Goal: Check status: Check status

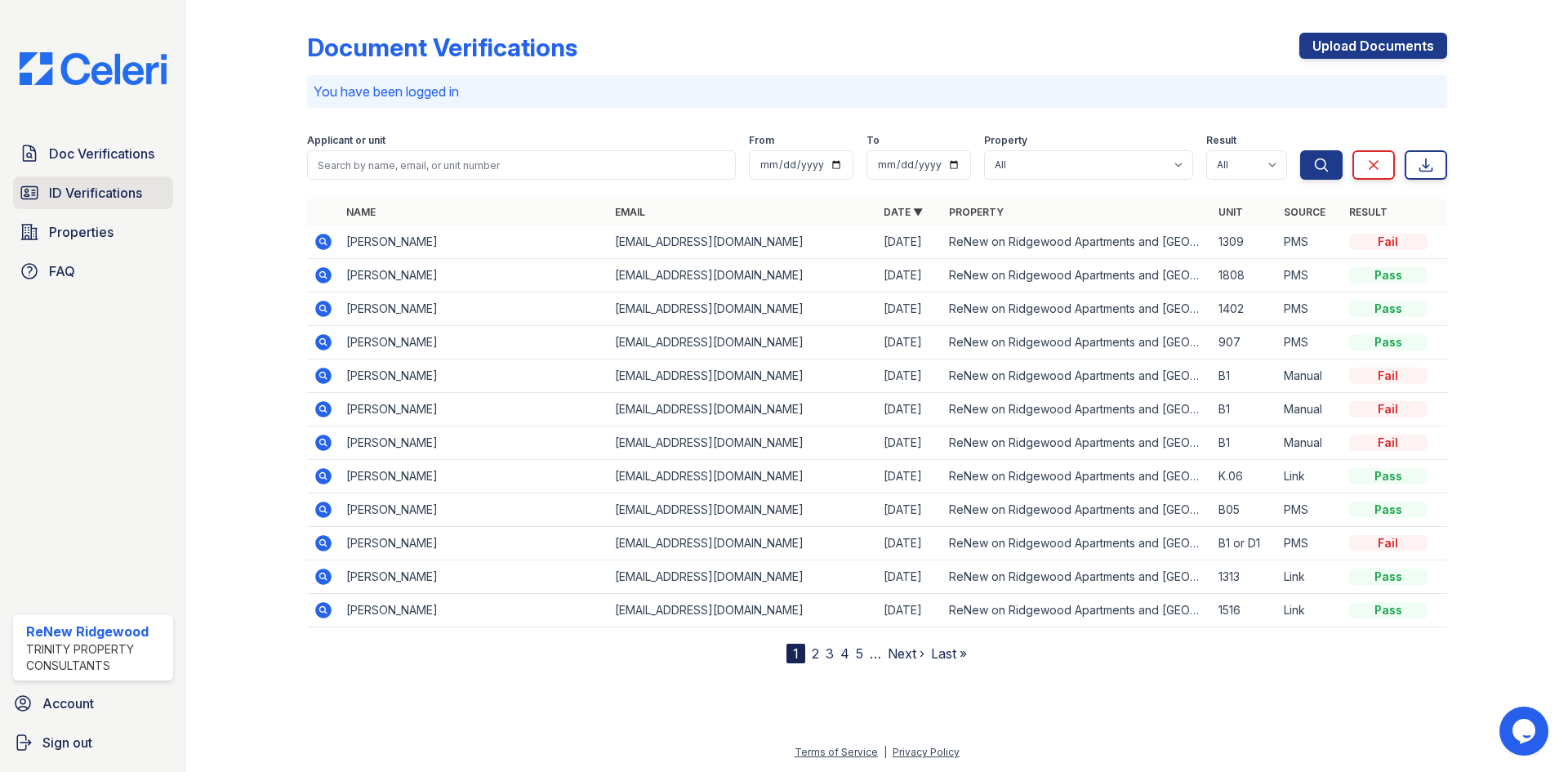
click at [67, 197] on span "ID Verifications" at bounding box center [95, 193] width 93 height 20
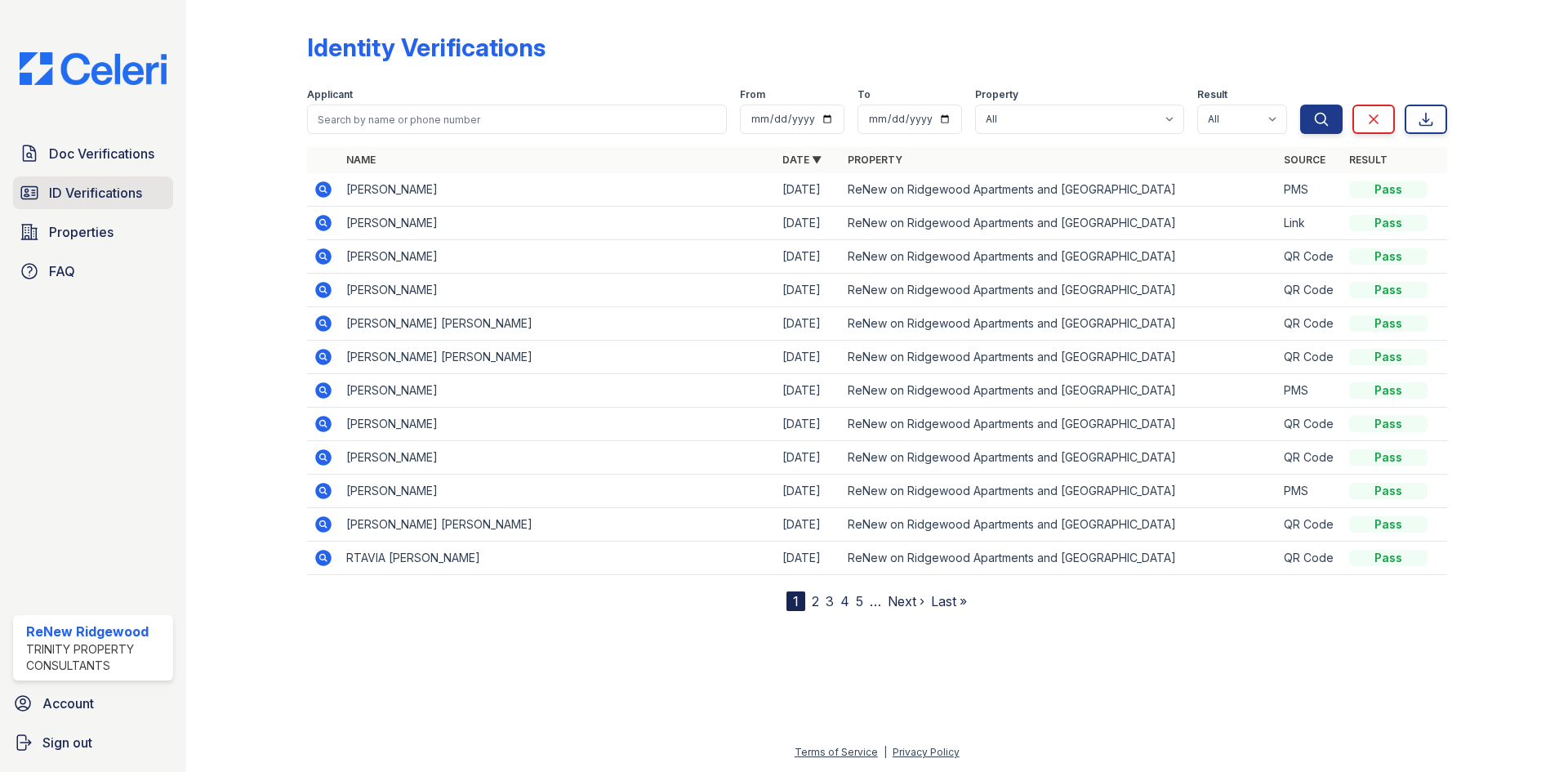
click at [106, 192] on span "ID Verifications" at bounding box center [95, 193] width 93 height 20
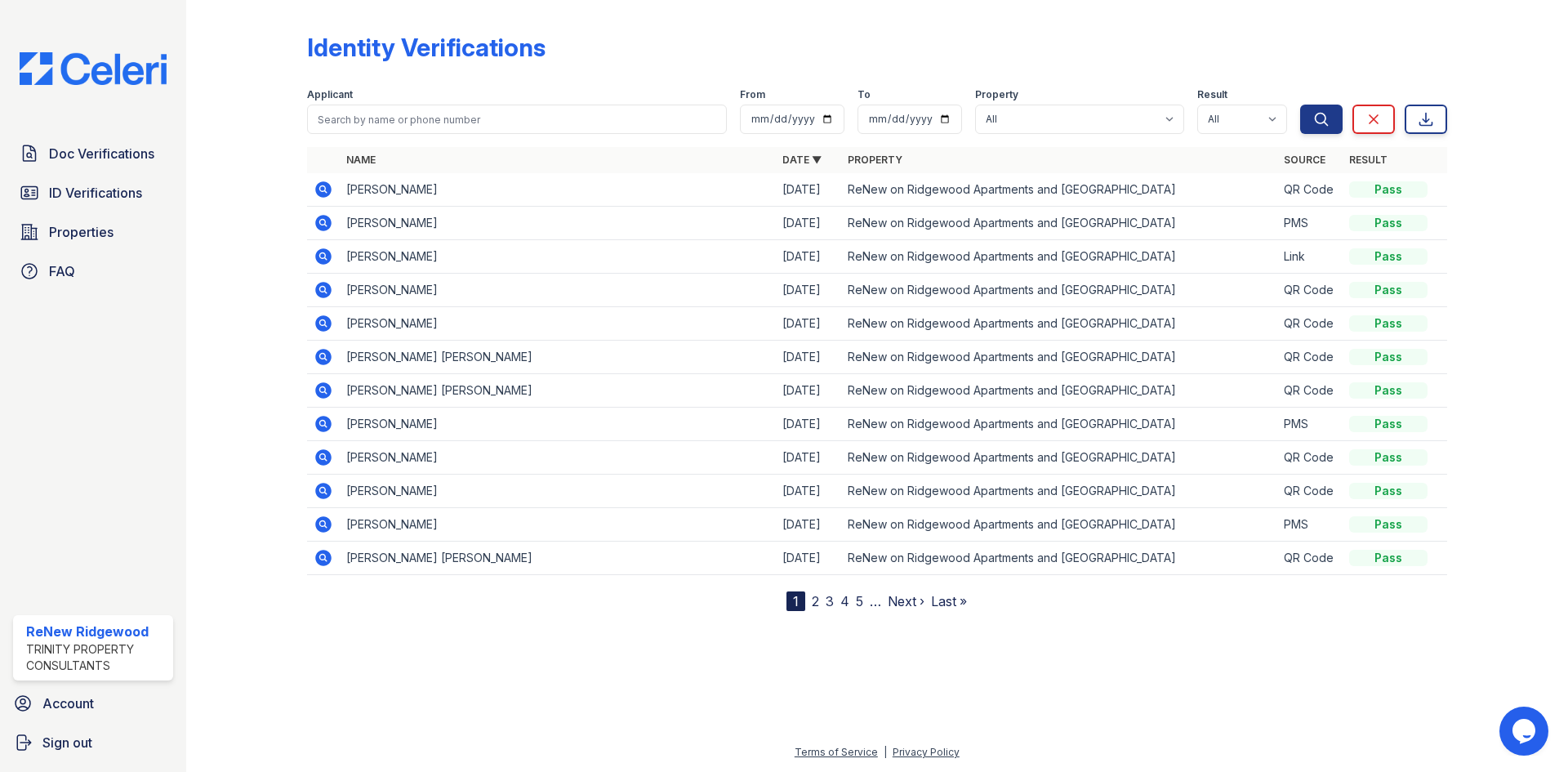
click at [322, 190] on icon at bounding box center [322, 188] width 4 height 4
